Goal: Transaction & Acquisition: Download file/media

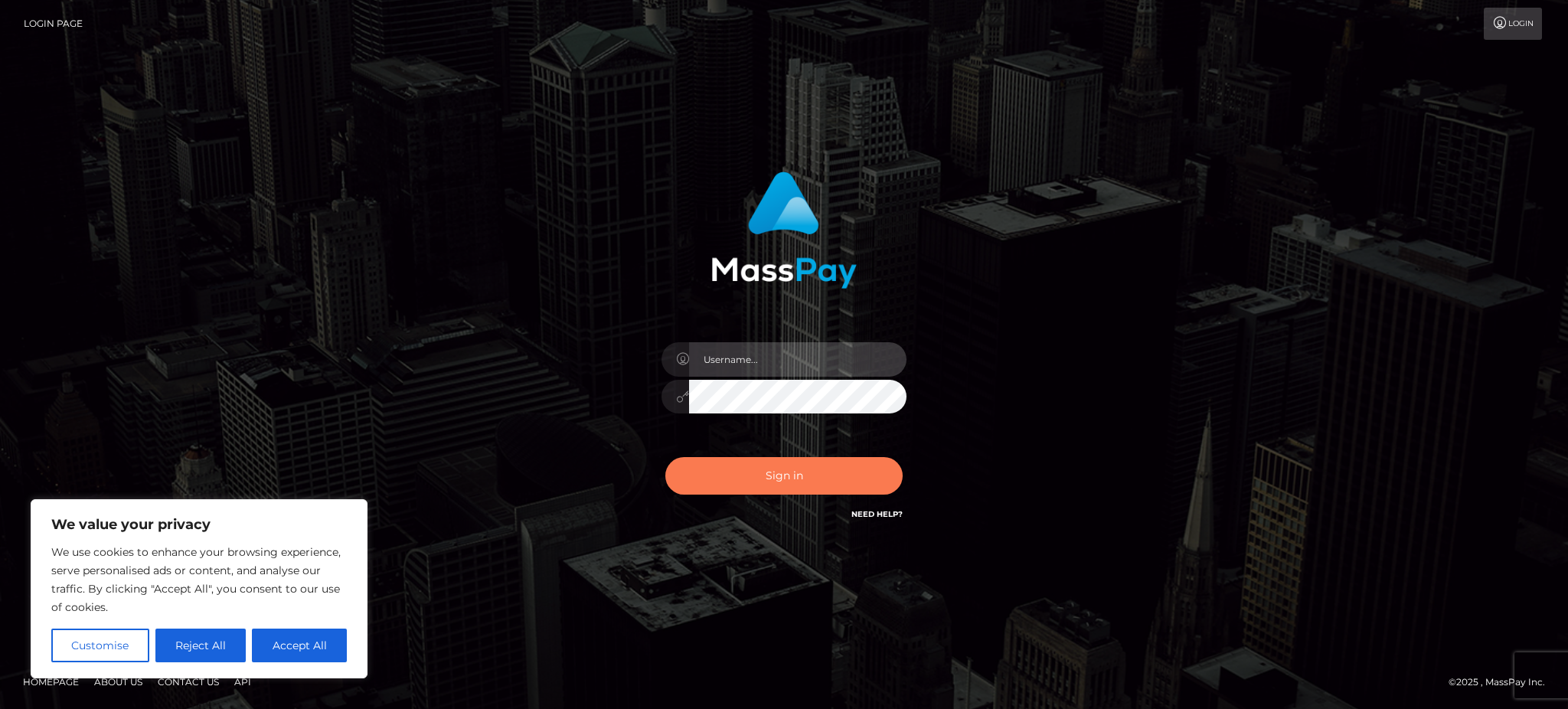
type input "Gaizelle"
click at [764, 483] on button "Sign in" at bounding box center [784, 476] width 237 height 38
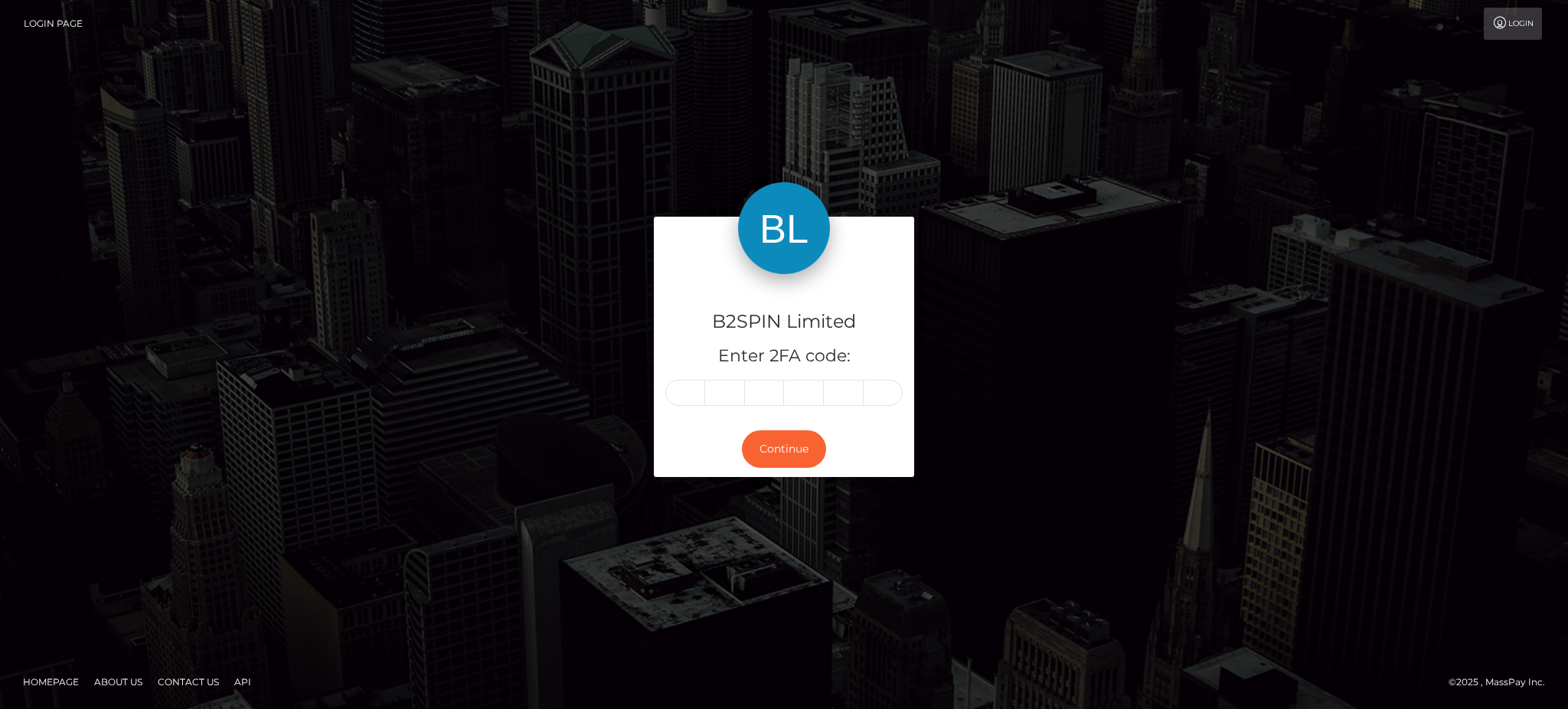
click at [689, 376] on div "B2SPIN Limited Enter 2FA code:" at bounding box center [784, 347] width 260 height 147
click at [677, 378] on div "B2SPIN Limited Enter 2FA code:" at bounding box center [784, 347] width 260 height 147
click at [678, 381] on input "text" at bounding box center [685, 393] width 40 height 26
type input "9"
type input "4"
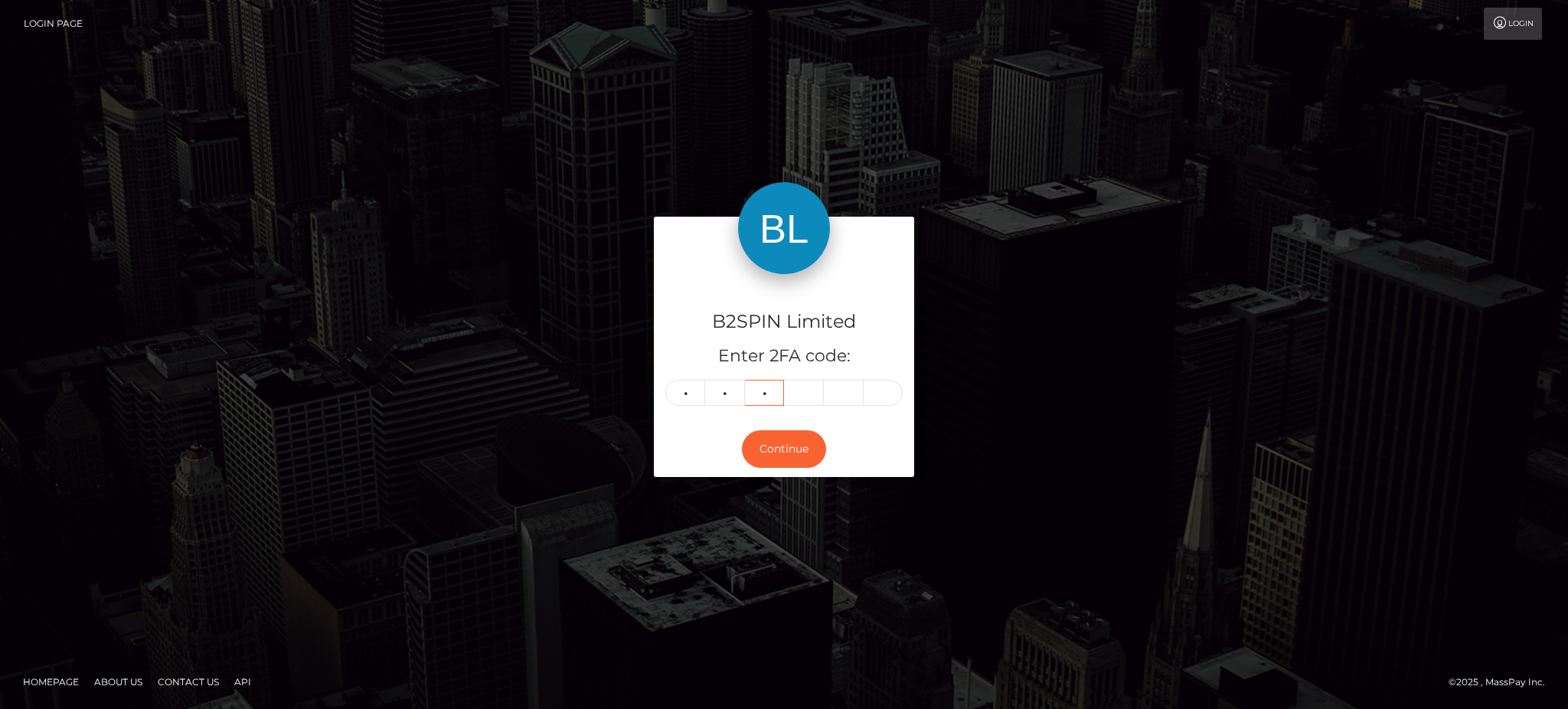
type input "8"
type input "6"
type input "3"
type input "8"
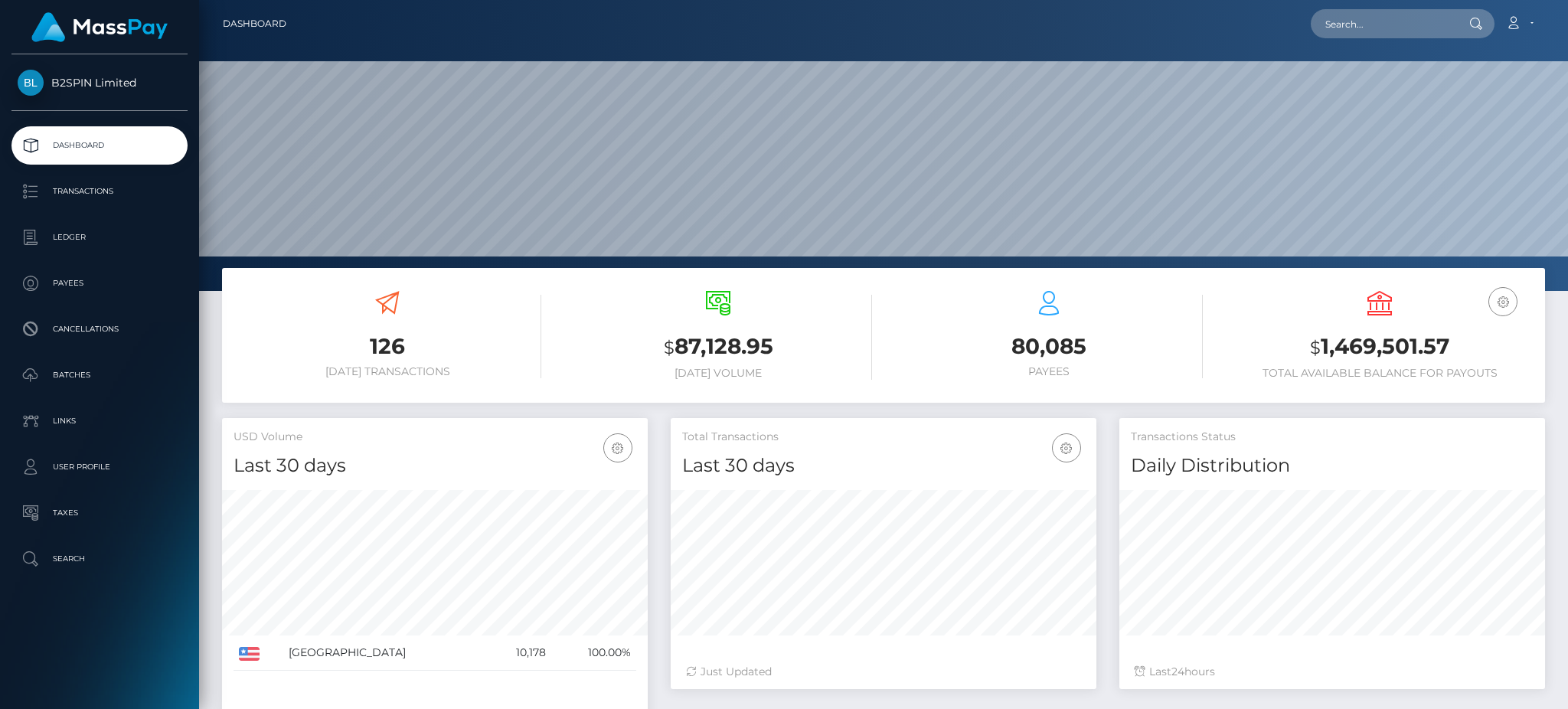
scroll to position [272, 425]
click at [97, 189] on p "Transactions" at bounding box center [100, 191] width 164 height 23
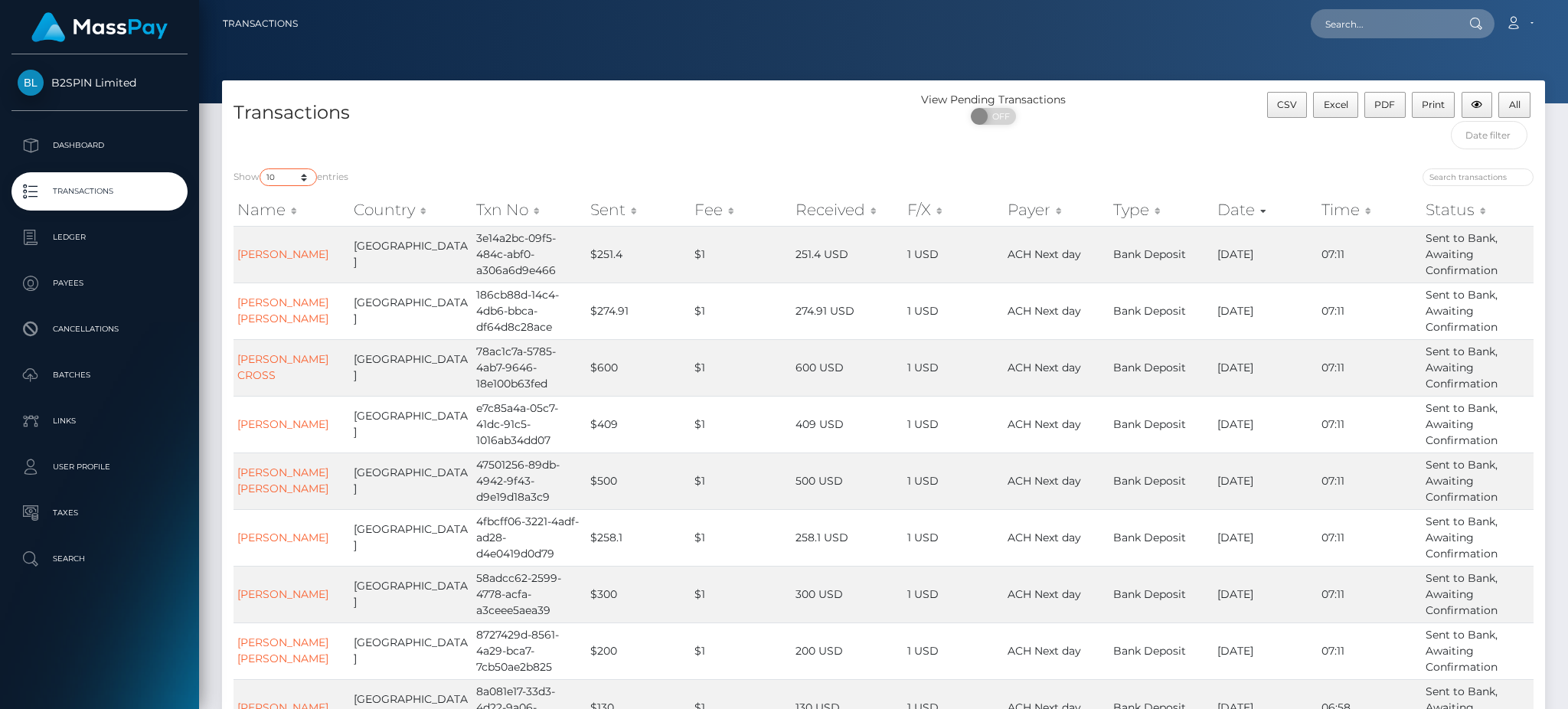
click at [292, 178] on select "10 25 50 100 250 500 1,000 3,500" at bounding box center [287, 177] width 57 height 18
select select "3500"
click at [261, 169] on select "10 25 50 100 250 500 1,000 3,500" at bounding box center [287, 177] width 57 height 18
click at [1009, 109] on span "OFF" at bounding box center [998, 116] width 38 height 17
checkbox input "true"
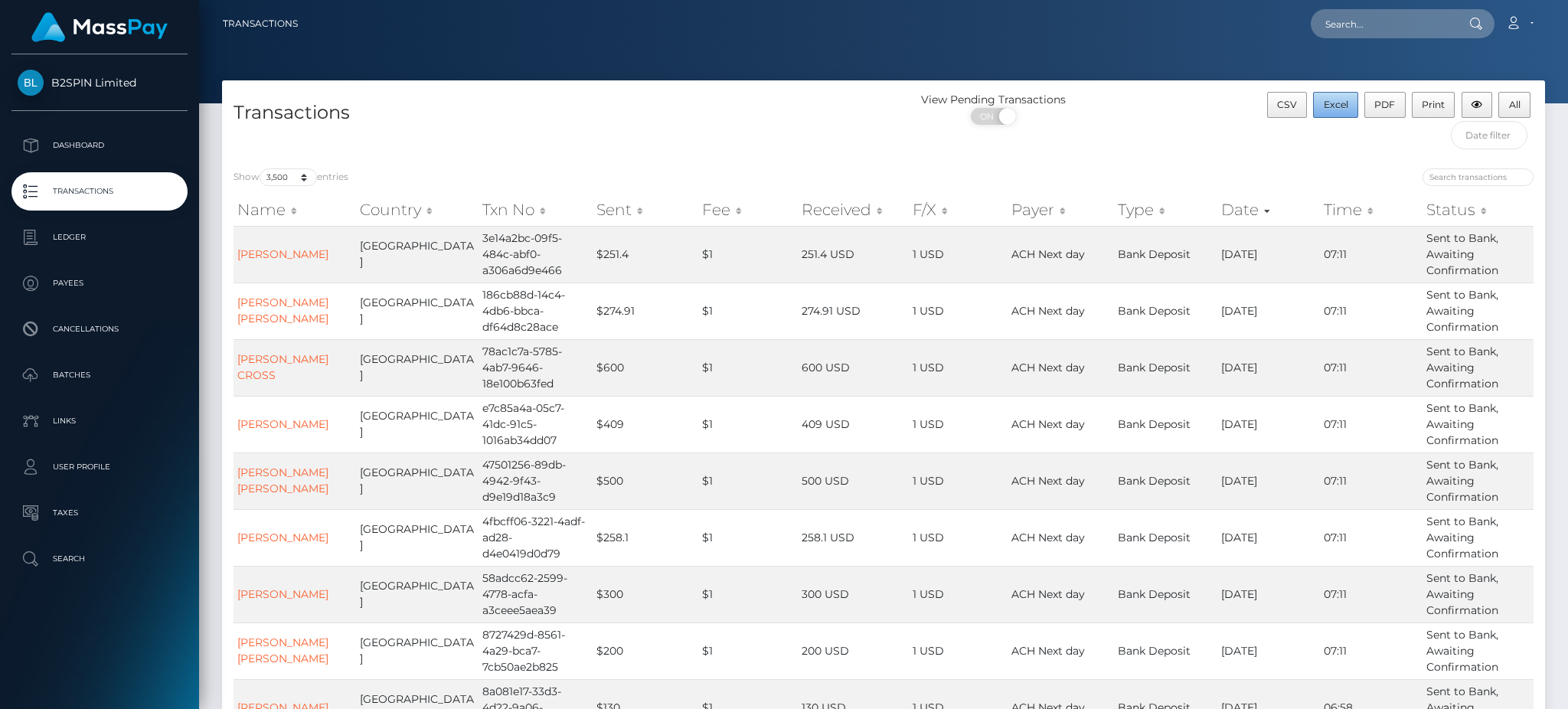
click at [1346, 106] on span "Excel" at bounding box center [1336, 103] width 25 height 11
drag, startPoint x: 108, startPoint y: 155, endPoint x: 1025, endPoint y: 3, distance: 929.5
click at [108, 155] on p "Dashboard" at bounding box center [100, 145] width 164 height 23
click at [80, 142] on p "Dashboard" at bounding box center [100, 145] width 164 height 23
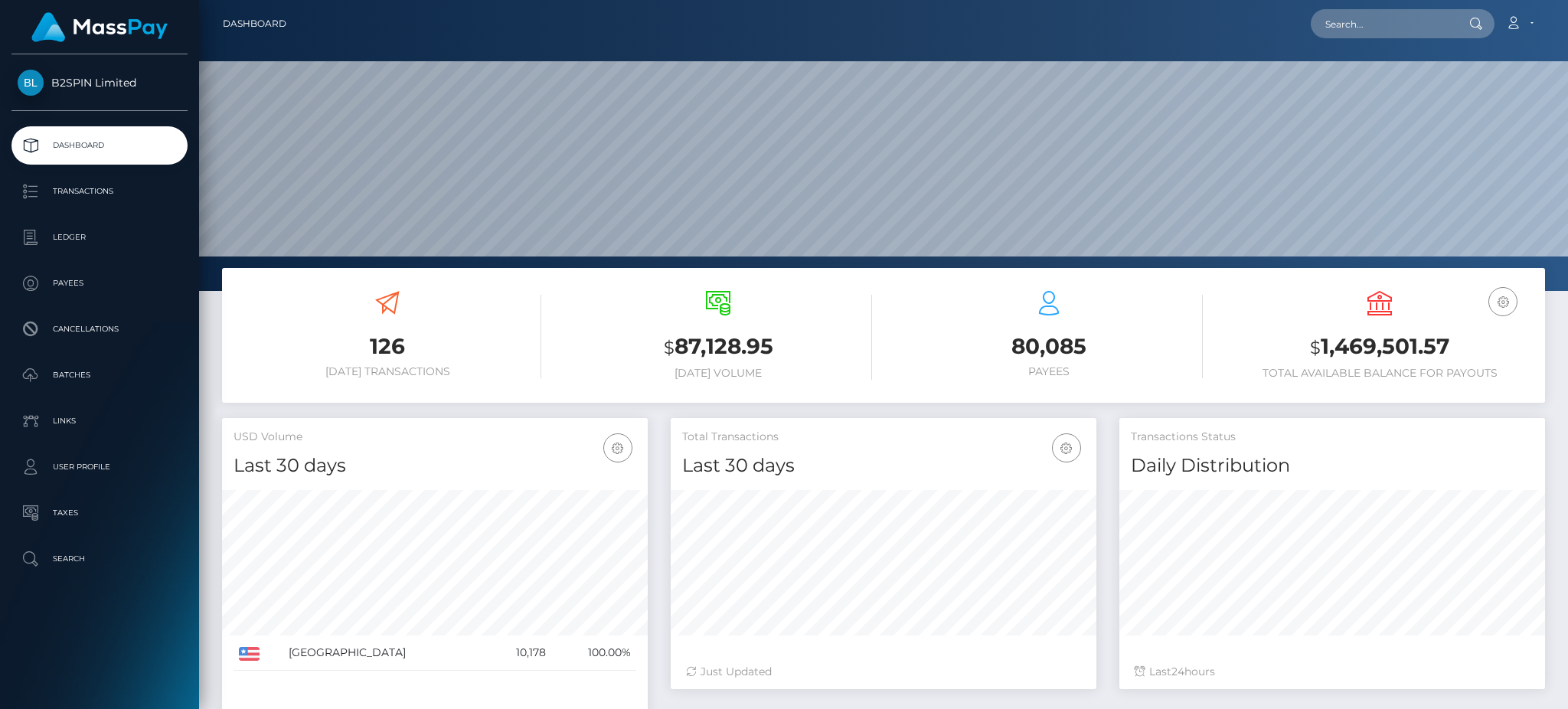
scroll to position [272, 425]
click at [1423, 337] on h3 "$ 1,469,501.57" at bounding box center [1380, 347] width 308 height 32
copy h3 "1,469,501.57"
